Goal: Obtain resource: Download file/media

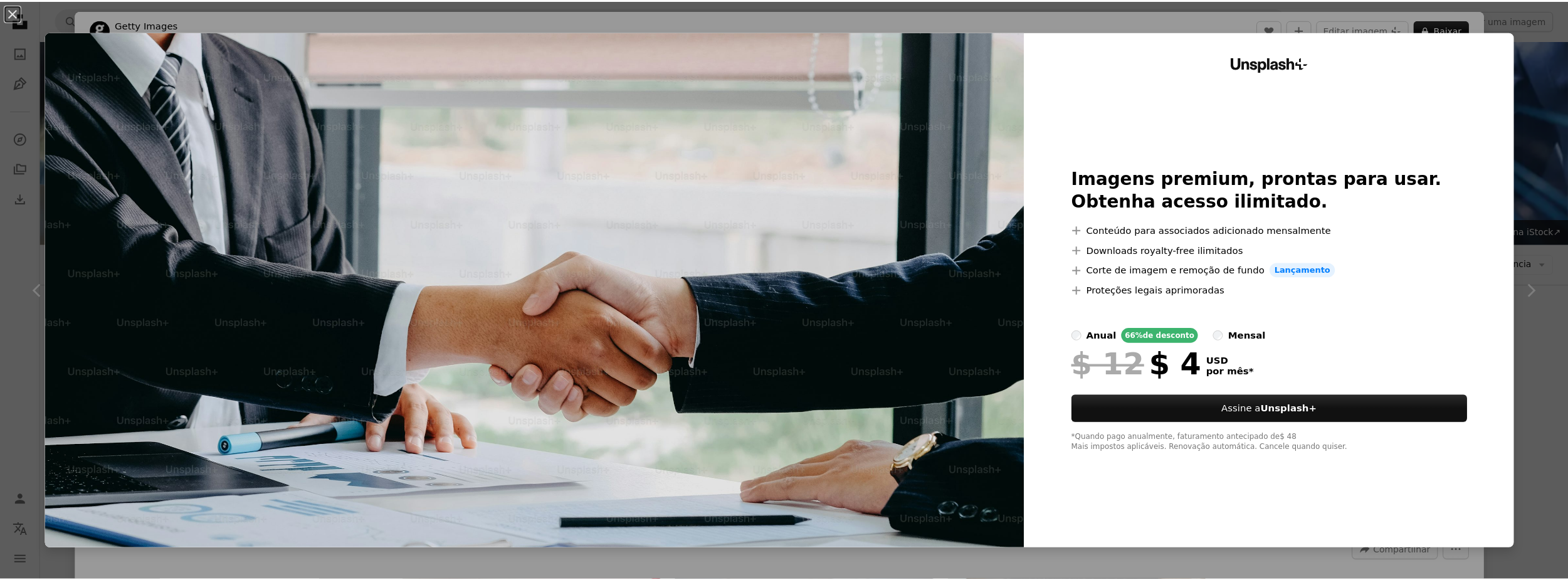
scroll to position [3919, 0]
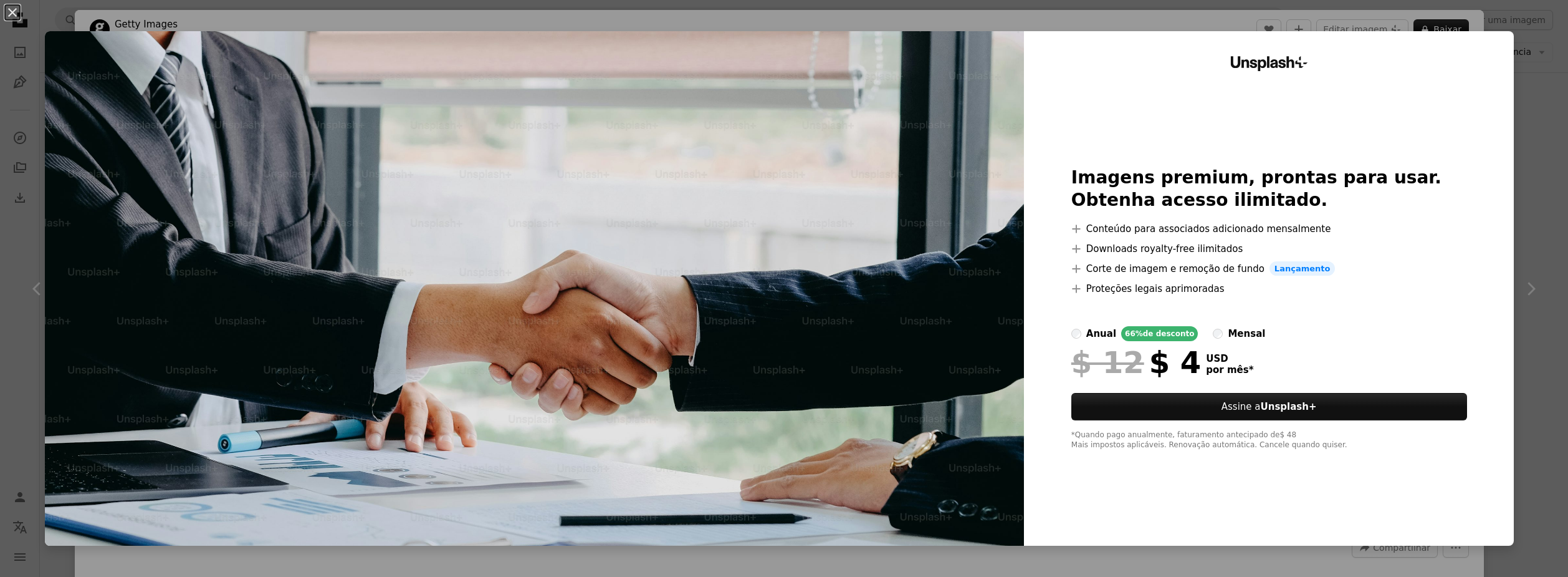
click at [1529, 155] on div "An X shape Unsplash+ Imagens premium, prontas para usar. Obtenha acesso ilimita…" at bounding box center [784, 288] width 1568 height 577
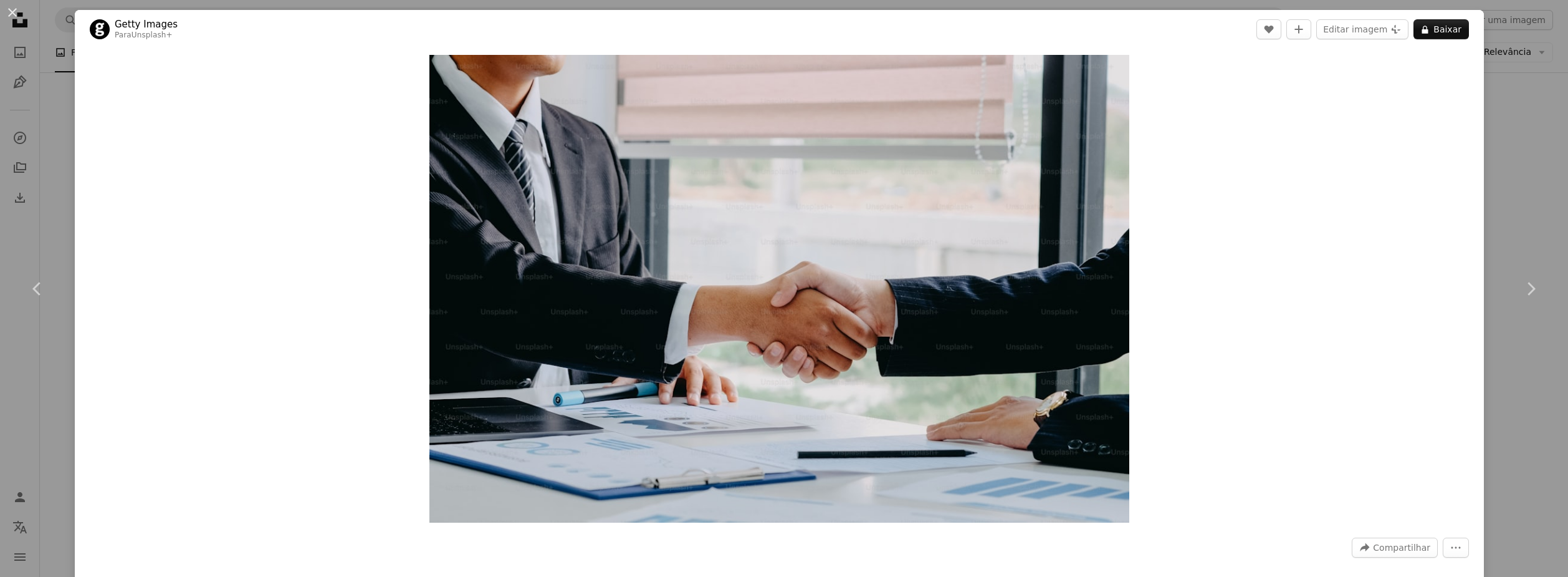
click at [1530, 128] on div "An X shape Chevron left Chevron right Getty Images Para Unsplash+ A heart A plu…" at bounding box center [784, 288] width 1568 height 577
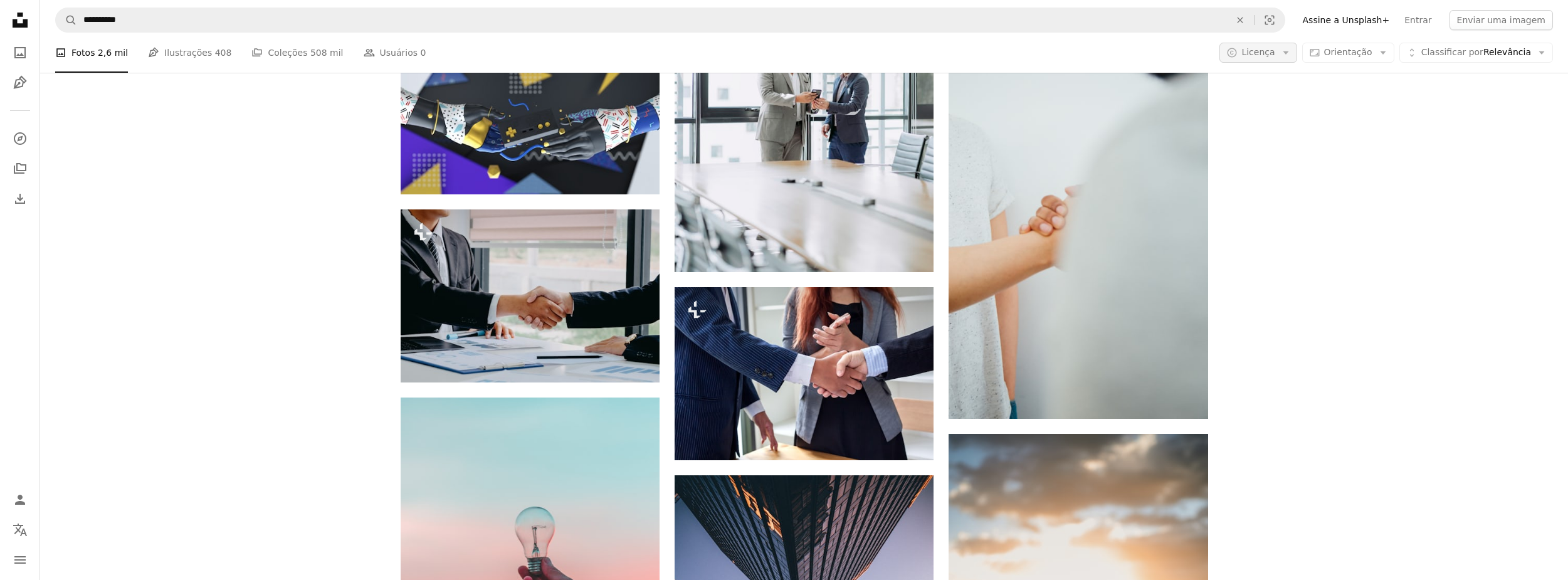
click at [1275, 50] on span "Licença" at bounding box center [1258, 52] width 34 height 10
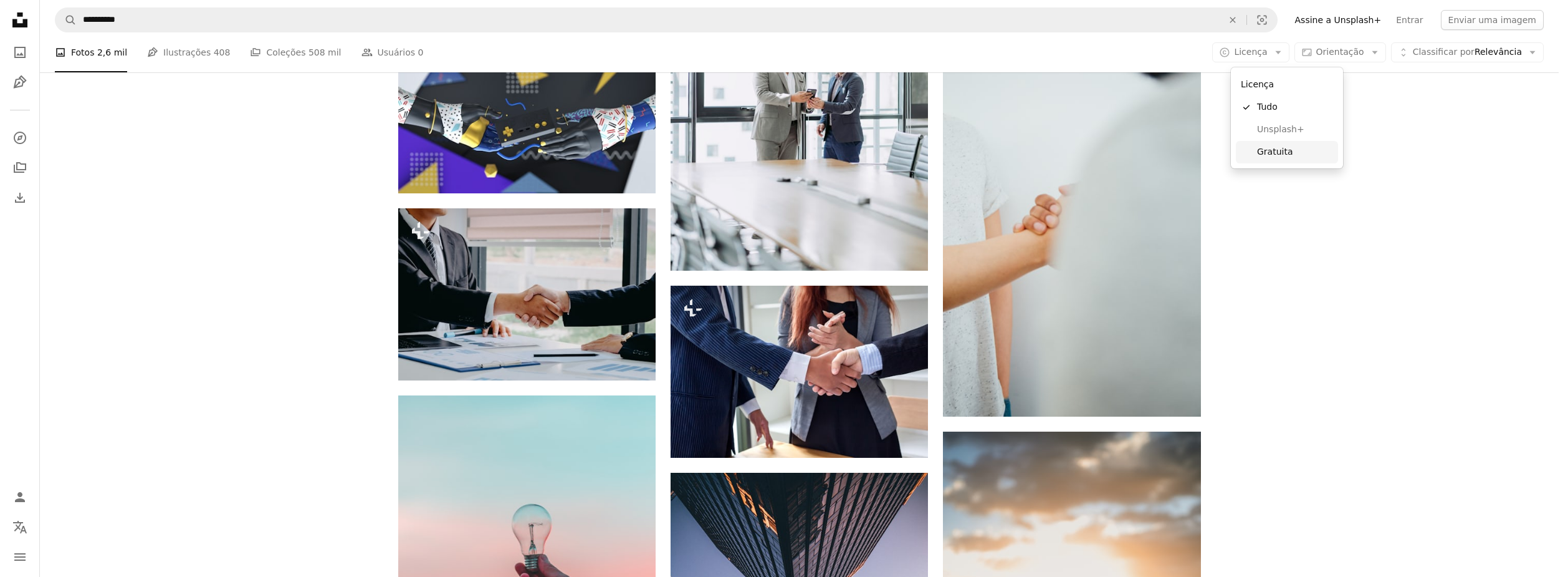
click at [1272, 158] on span "Gratuita" at bounding box center [1295, 152] width 76 height 12
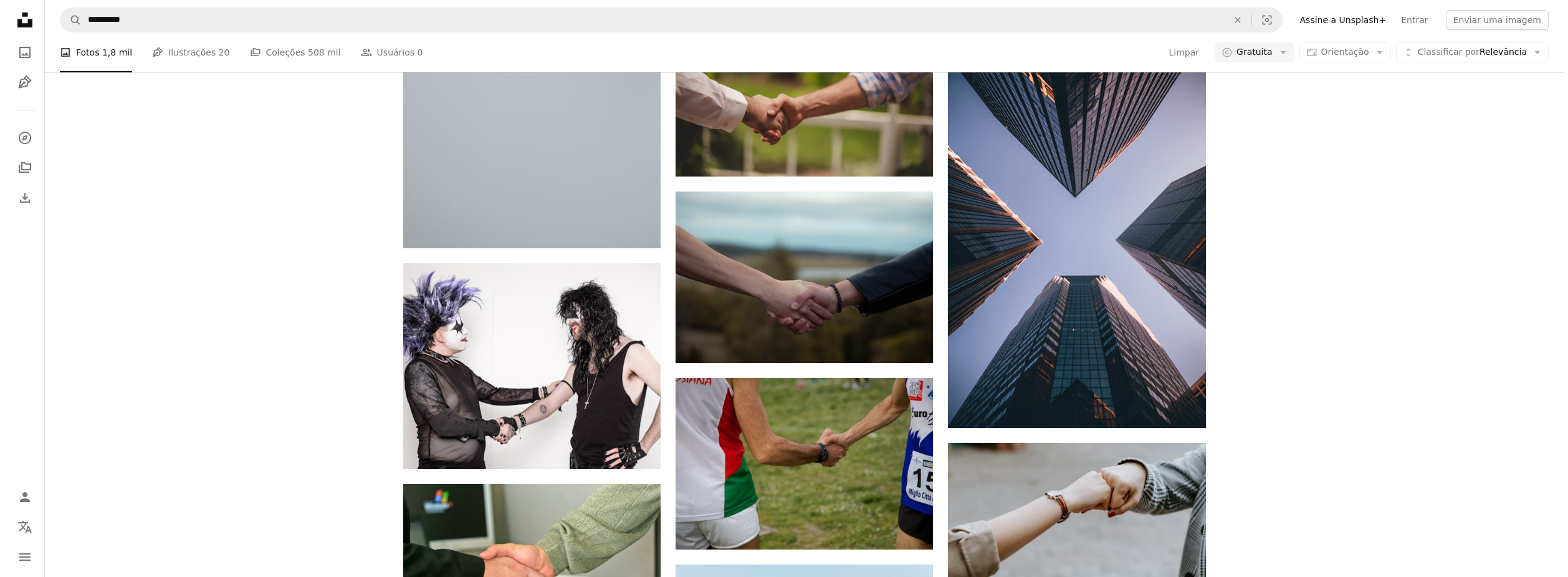
scroll to position [4553, 0]
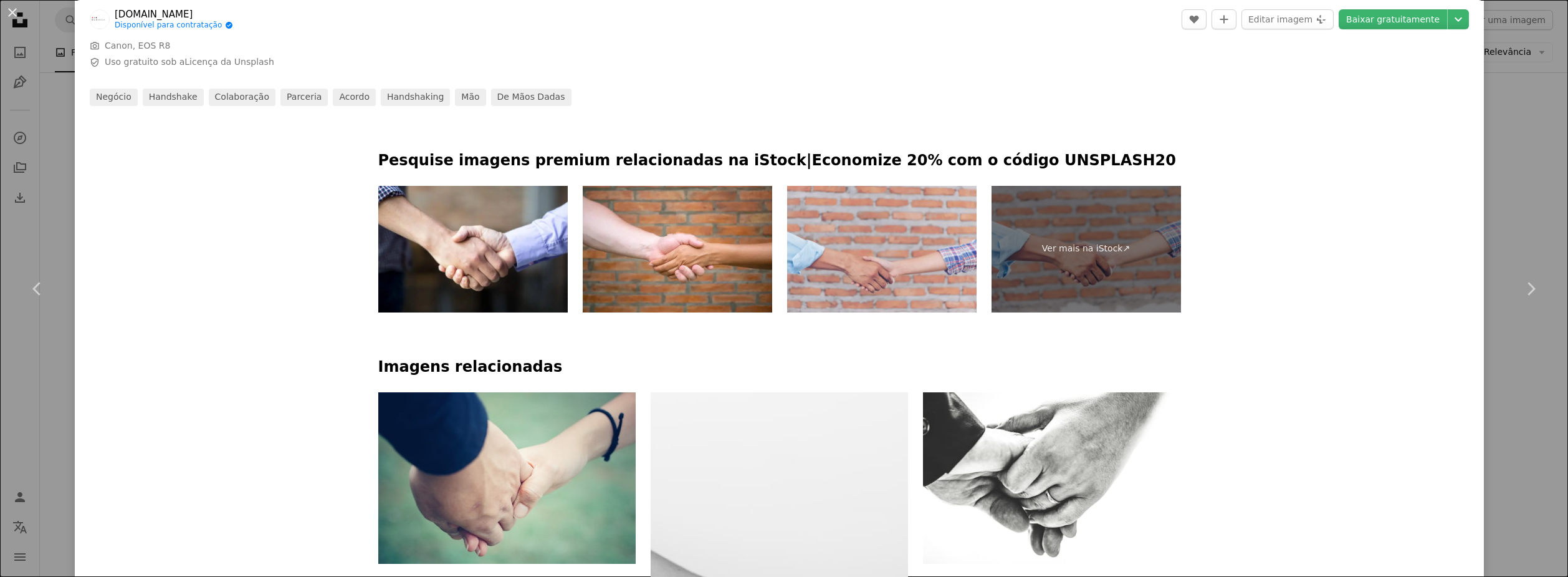
scroll to position [623, 0]
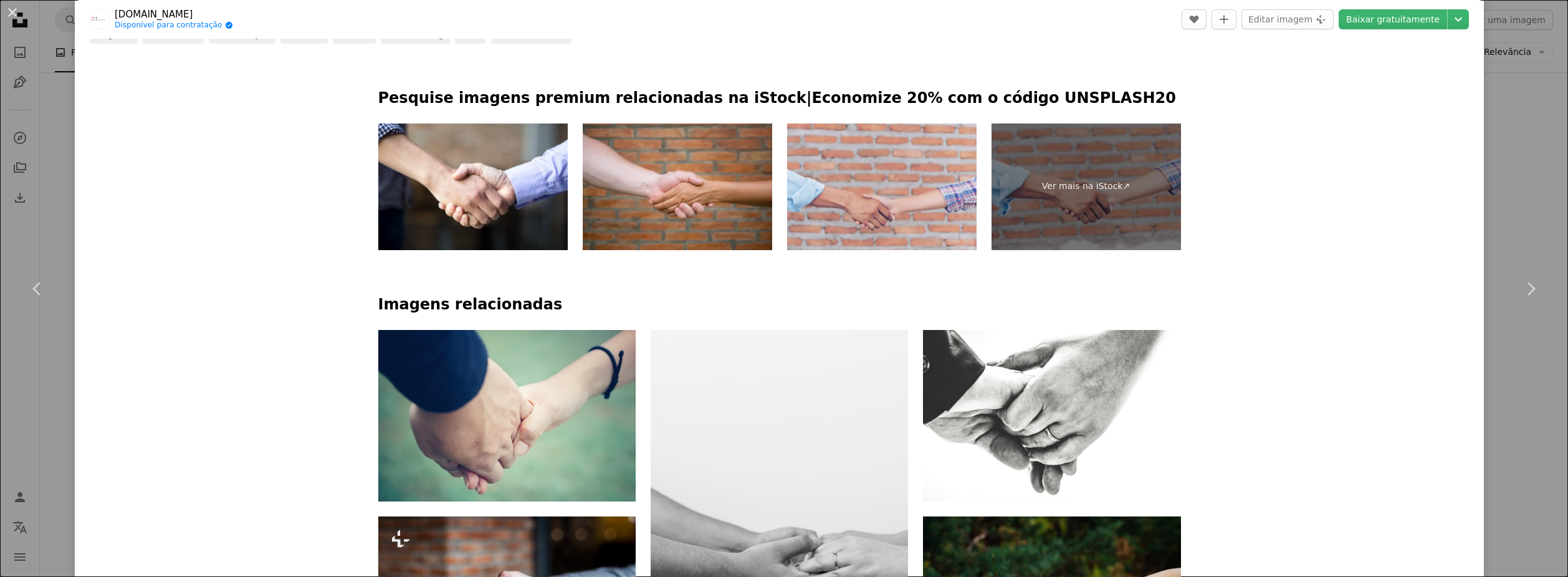
click at [659, 176] on img at bounding box center [677, 187] width 189 height 127
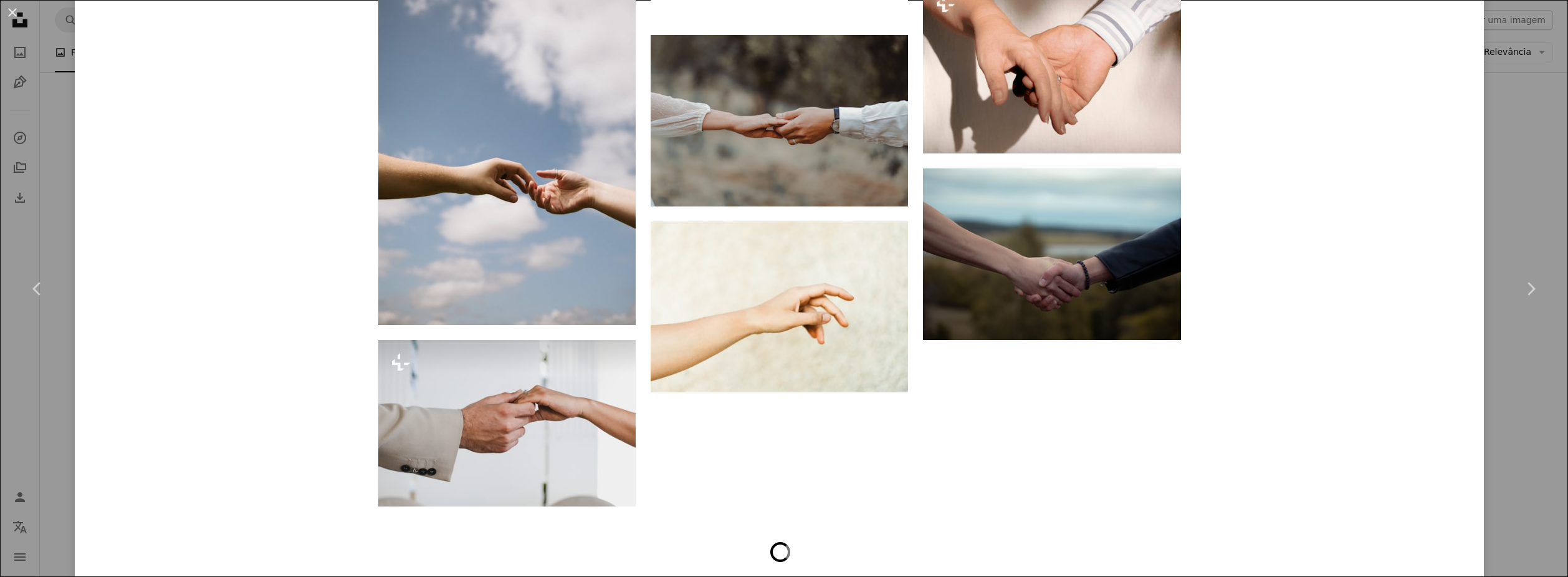
scroll to position [3493, 0]
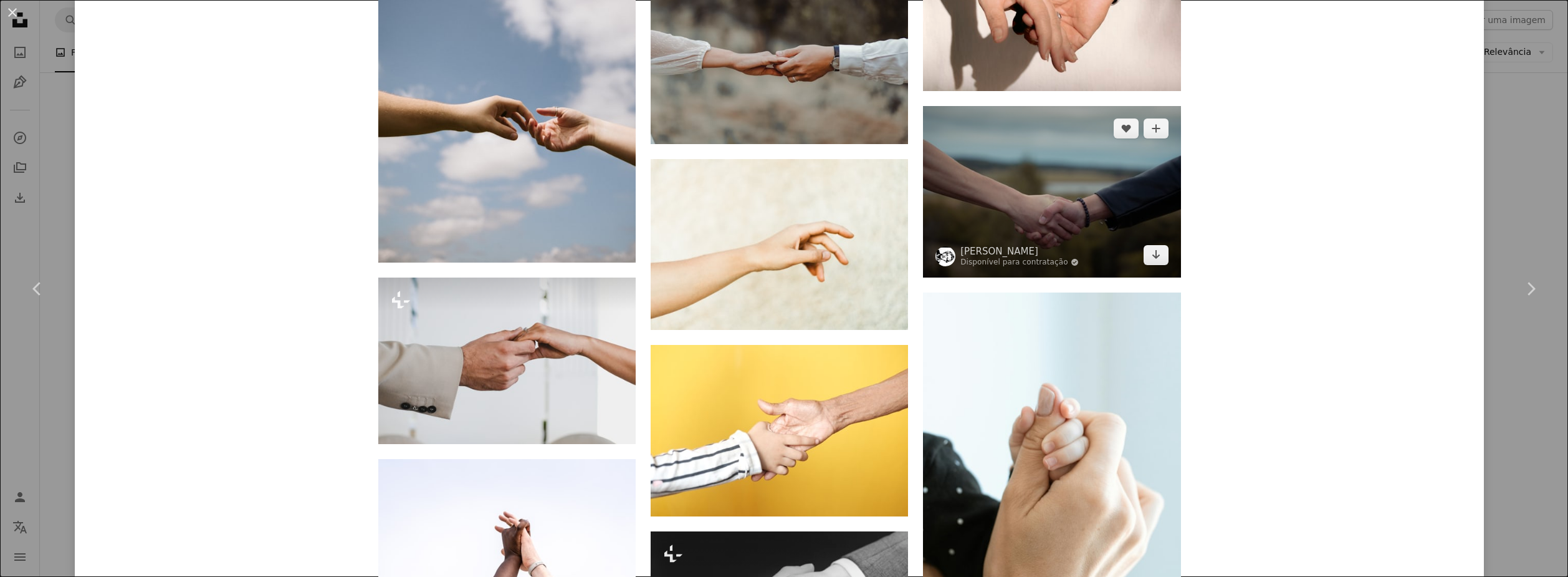
click at [1079, 181] on img at bounding box center [1052, 191] width 257 height 171
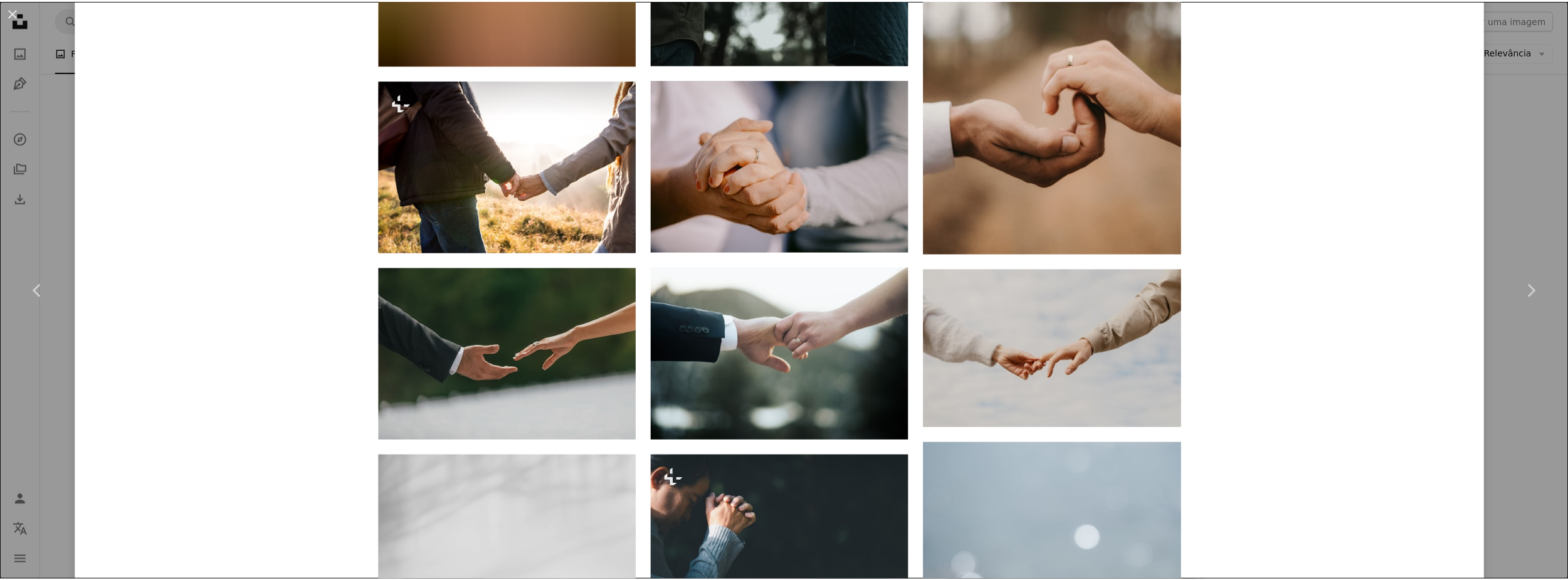
scroll to position [1505, 0]
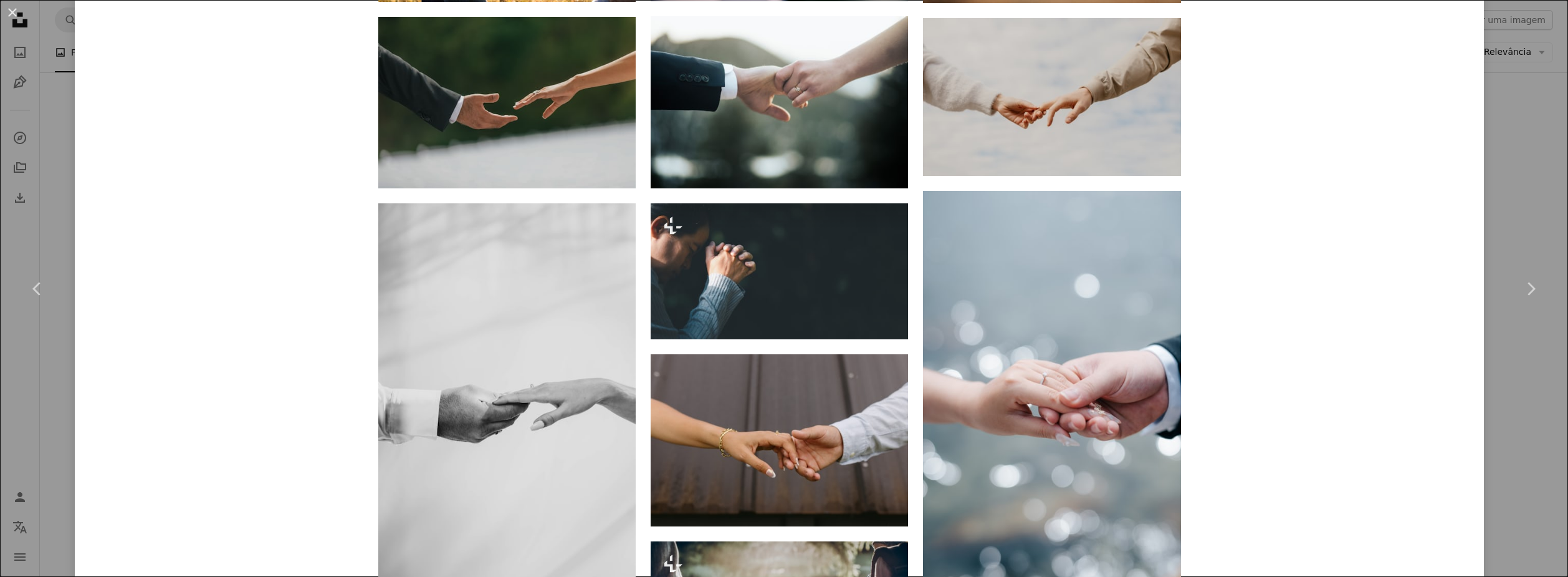
click at [1535, 197] on div "An X shape Chevron left Chevron right [PERSON_NAME] Disponível para contratação…" at bounding box center [784, 288] width 1568 height 577
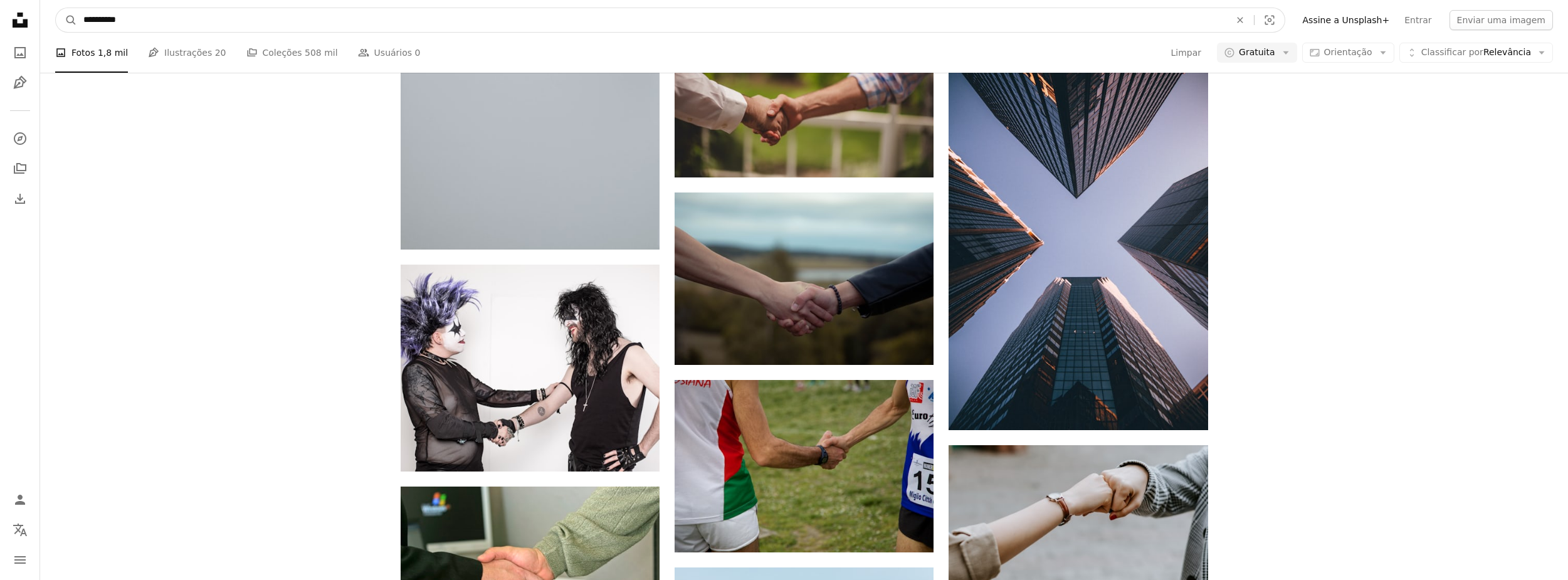
click at [212, 14] on input "**********" at bounding box center [651, 20] width 1150 height 24
